Goal: Information Seeking & Learning: Learn about a topic

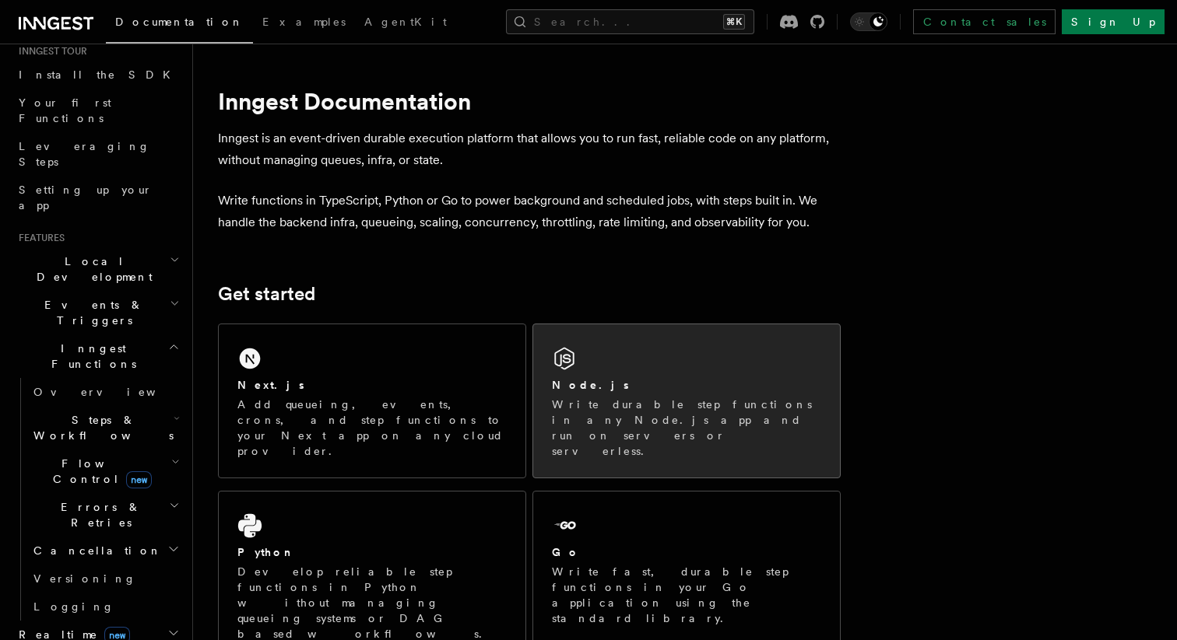
click at [626, 379] on div "Node.js" at bounding box center [686, 385] width 269 height 16
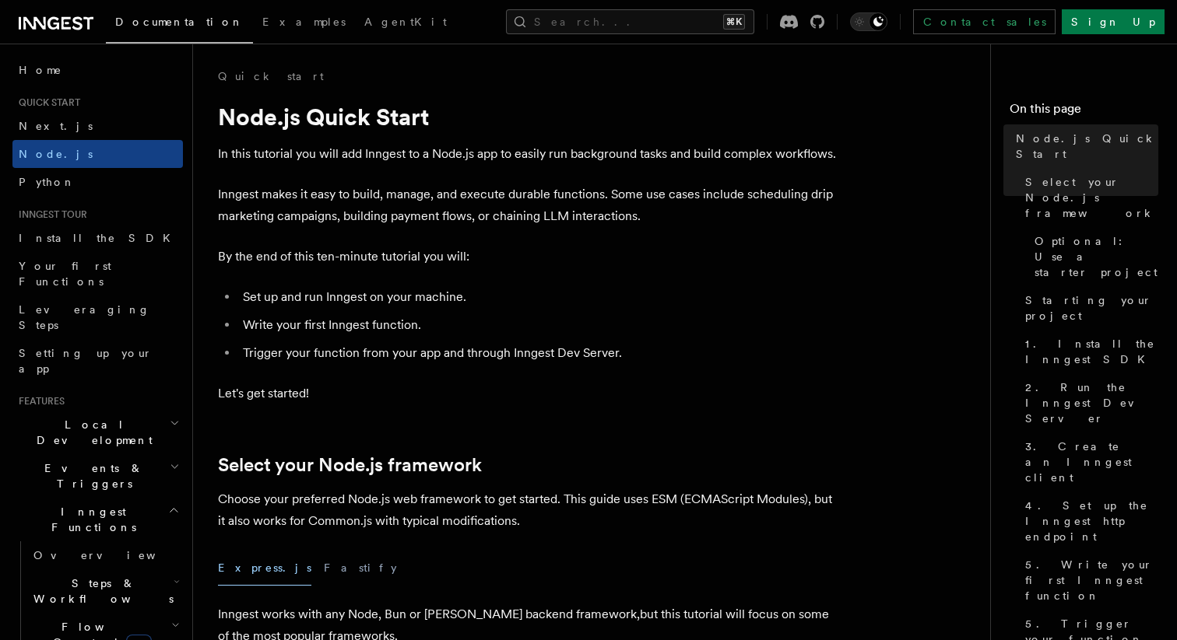
click at [51, 23] on icon at bounding box center [56, 23] width 75 height 19
